Goal: Task Accomplishment & Management: Use online tool/utility

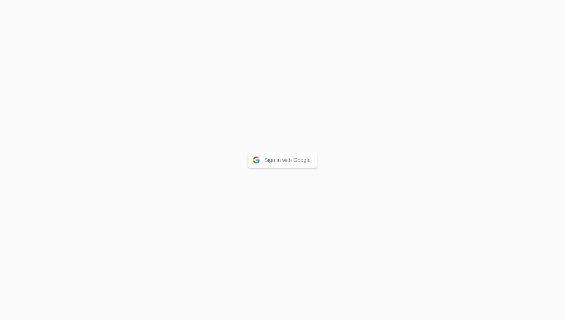
click at [284, 164] on button "Sign in with Google" at bounding box center [282, 159] width 69 height 15
